Goal: Information Seeking & Learning: Learn about a topic

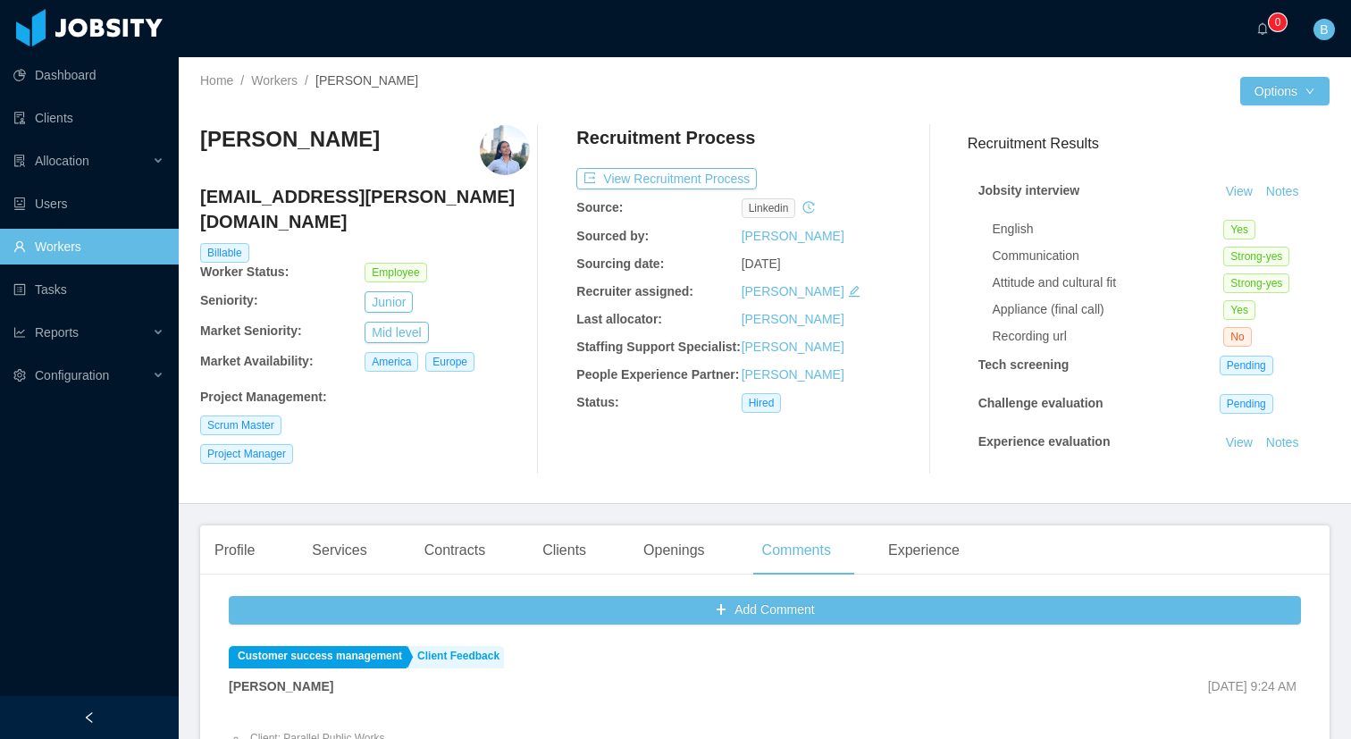
click at [78, 252] on link "Workers" at bounding box center [88, 247] width 151 height 36
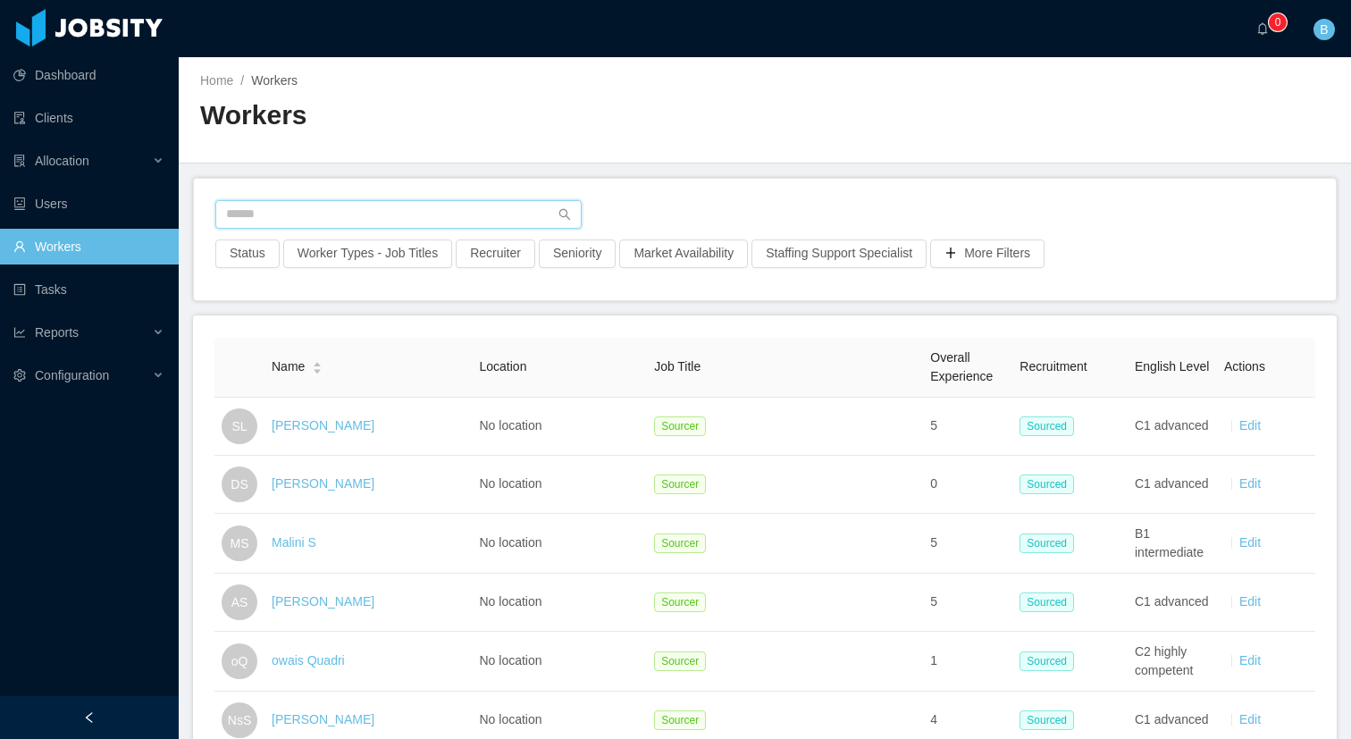
click at [361, 214] on input "text" at bounding box center [398, 214] width 366 height 29
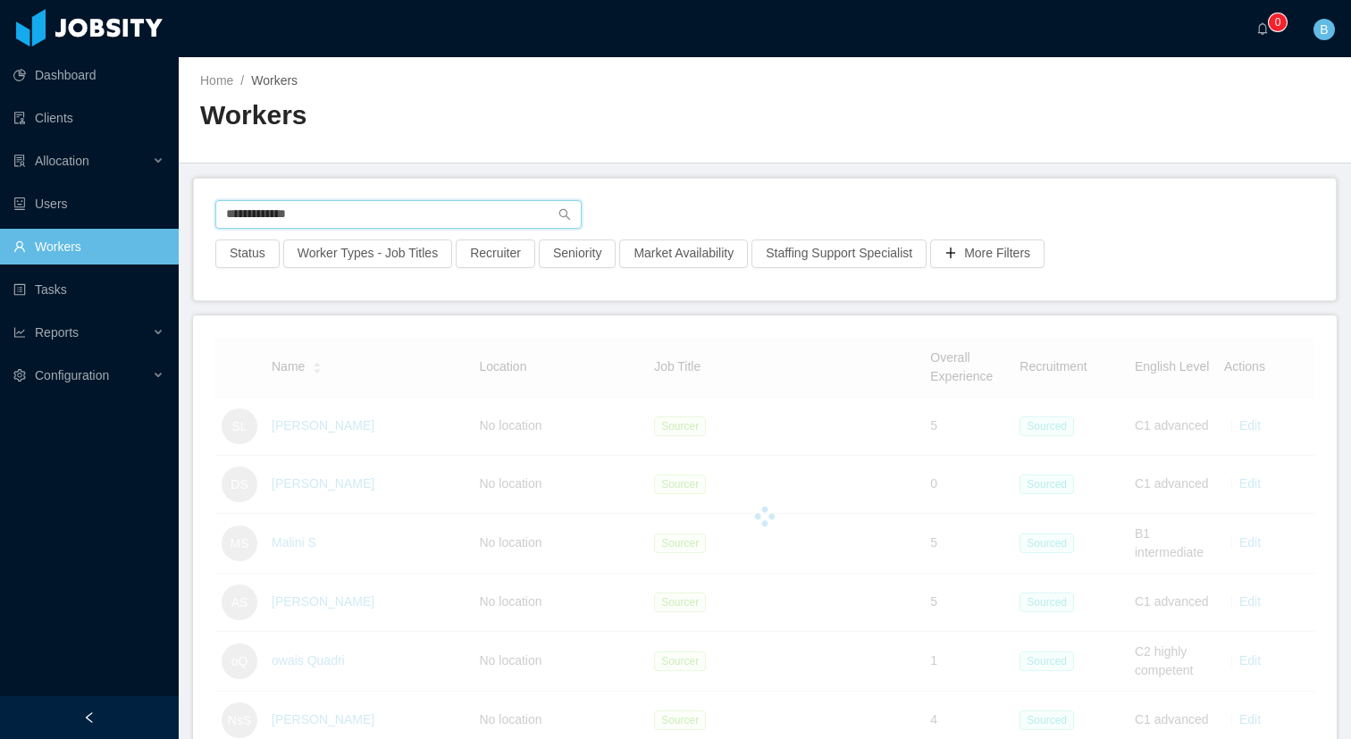
type input "**********"
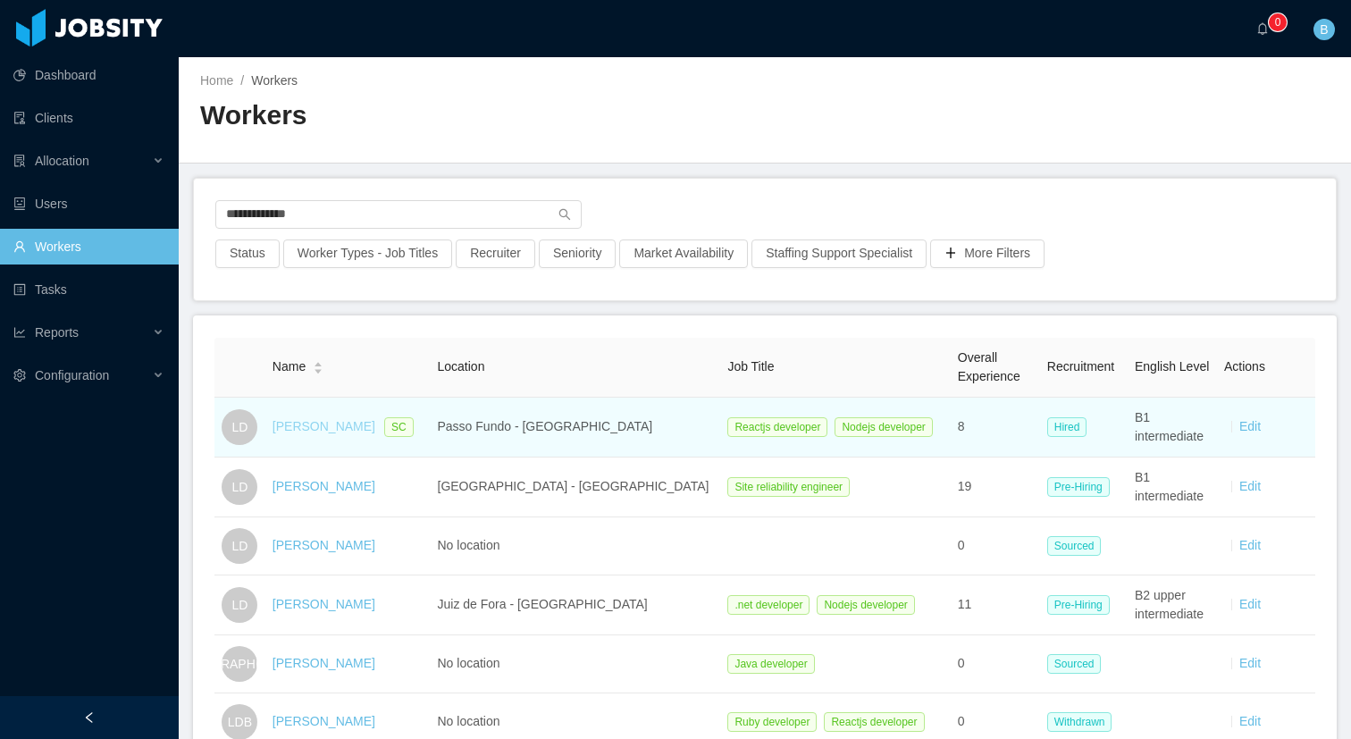
click at [320, 423] on link "[PERSON_NAME]" at bounding box center [324, 426] width 103 height 14
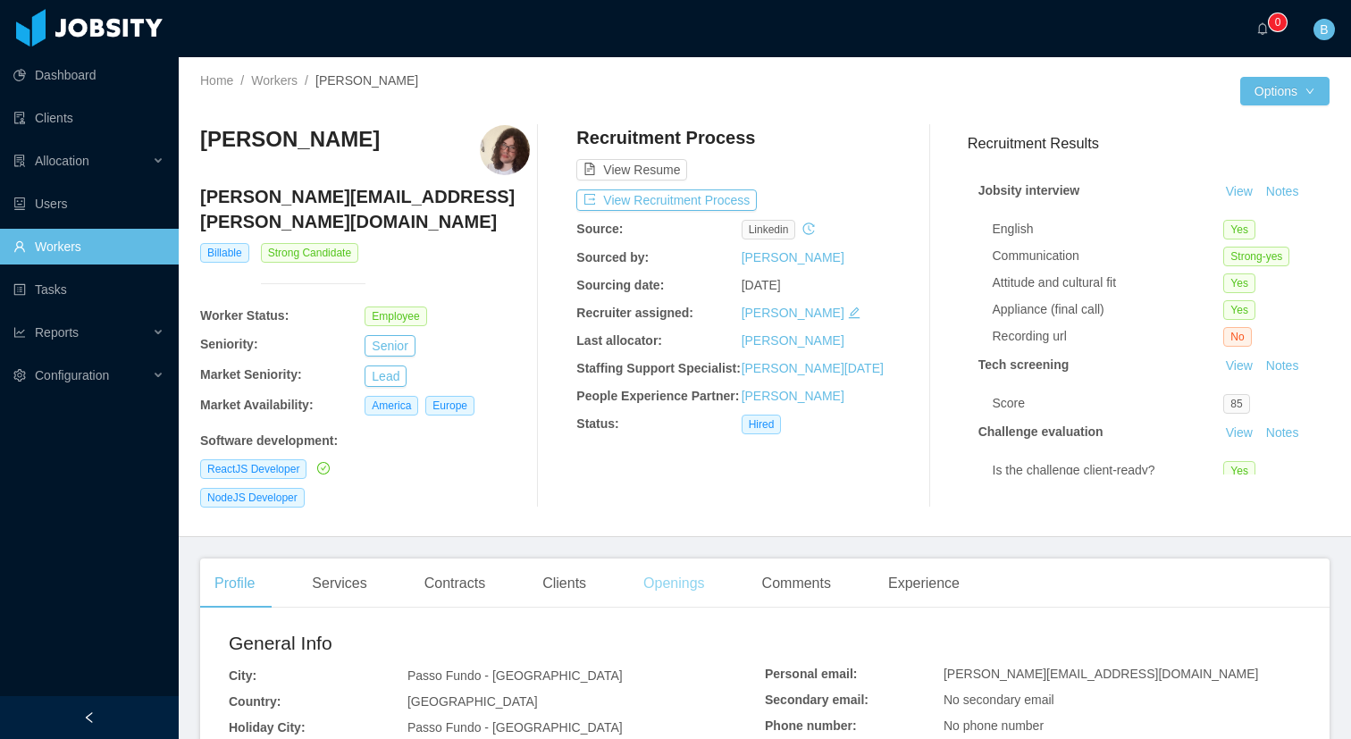
click at [687, 564] on div "Openings" at bounding box center [674, 583] width 90 height 50
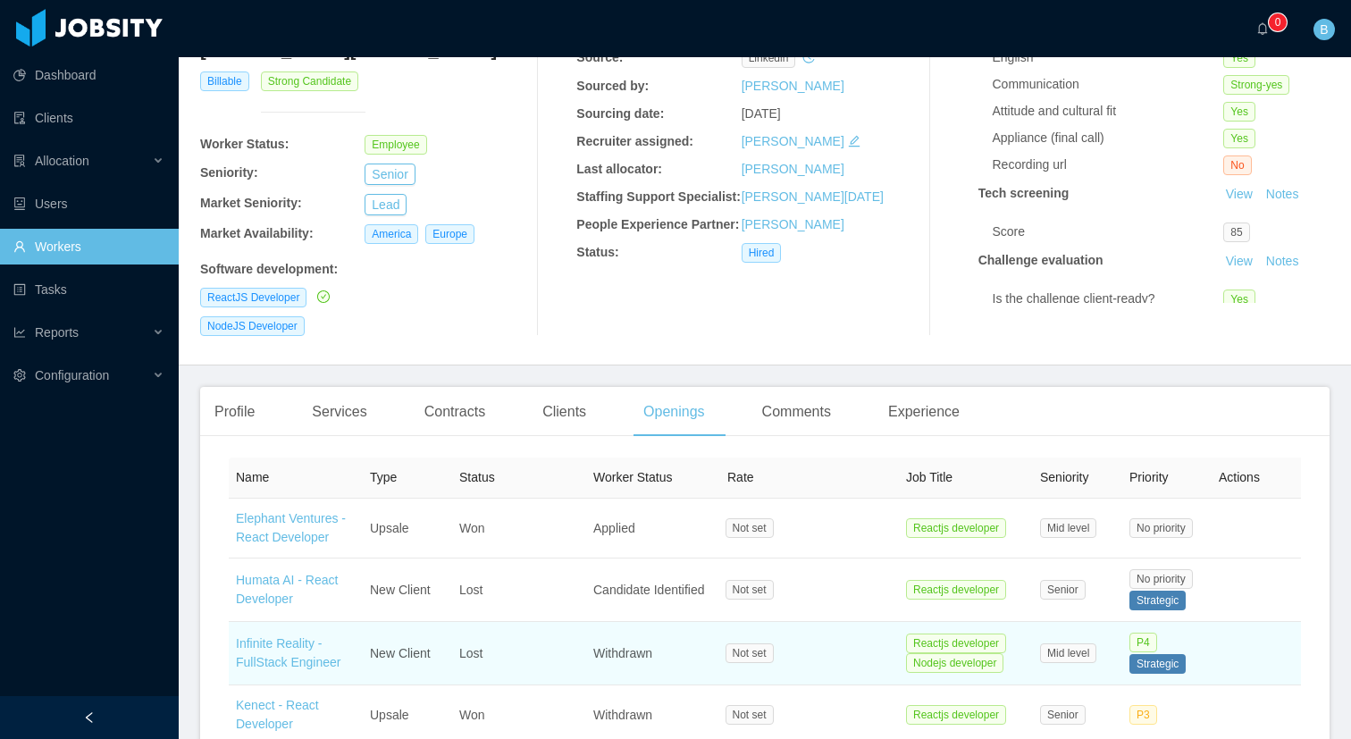
scroll to position [299, 0]
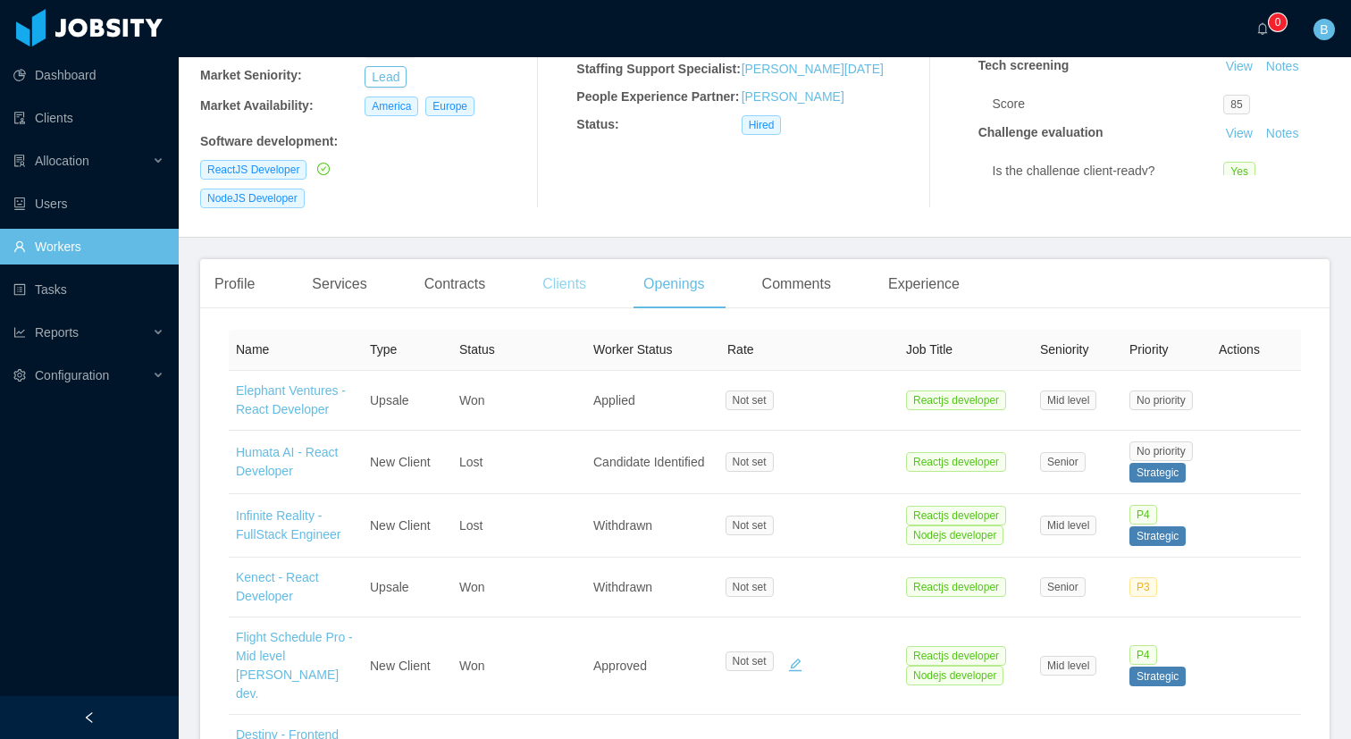
click at [546, 259] on div "Clients" at bounding box center [564, 284] width 72 height 50
